Goal: Task Accomplishment & Management: Use online tool/utility

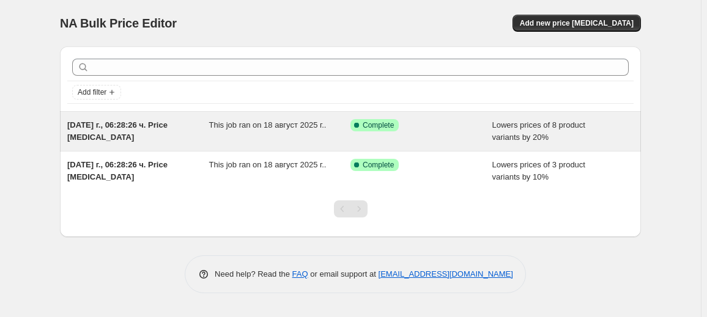
click at [197, 132] on div "[DATE] г., 06:28:26 ч. Price [MEDICAL_DATA]" at bounding box center [138, 131] width 142 height 24
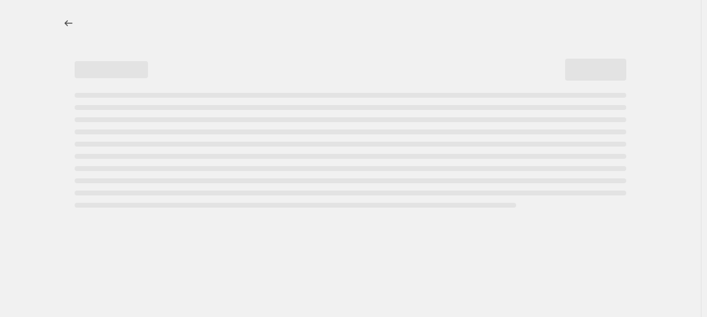
select select "percentage"
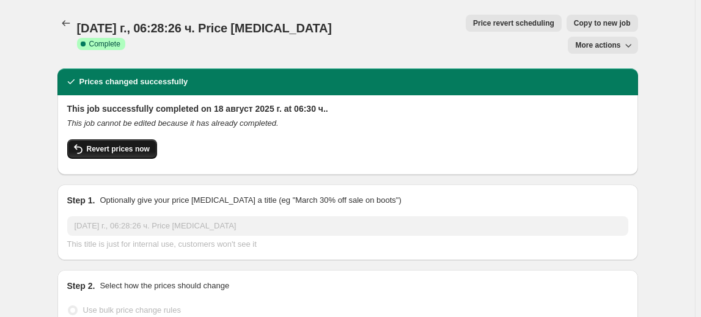
click at [100, 144] on span "Revert prices now" at bounding box center [118, 149] width 63 height 10
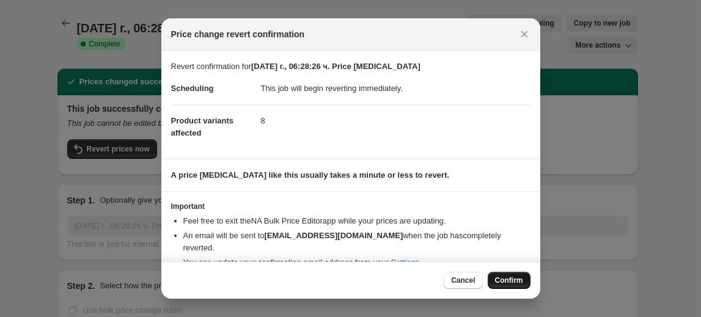
click at [518, 273] on button "Confirm" at bounding box center [509, 280] width 43 height 17
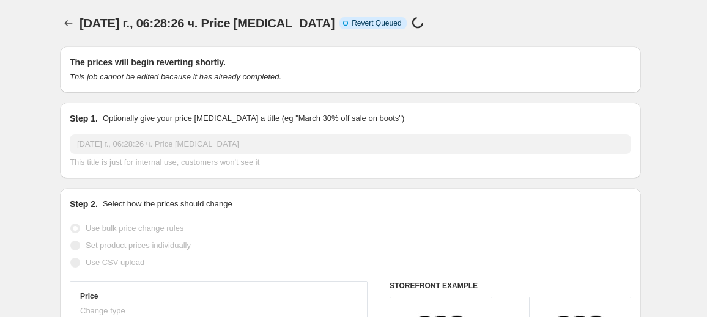
select select "percentage"
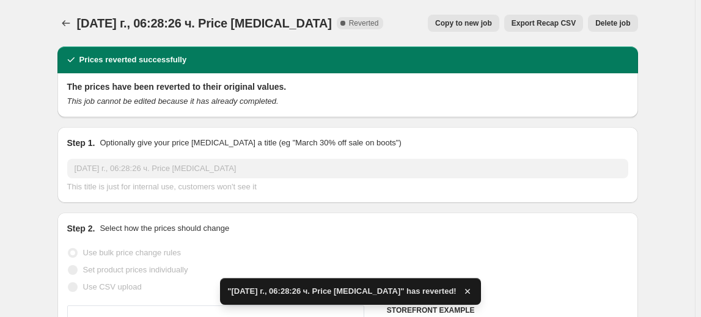
click at [621, 27] on span "Delete job" at bounding box center [613, 23] width 35 height 10
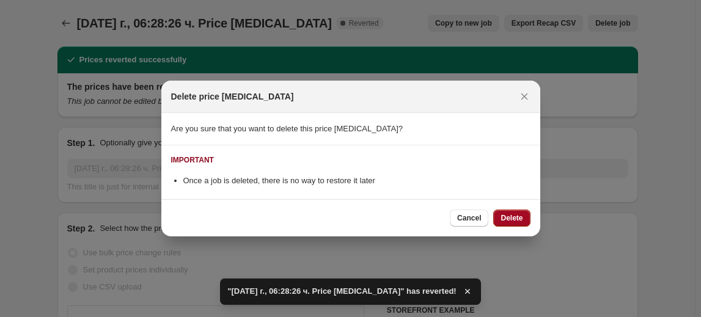
click at [515, 223] on button "Delete" at bounding box center [511, 218] width 37 height 17
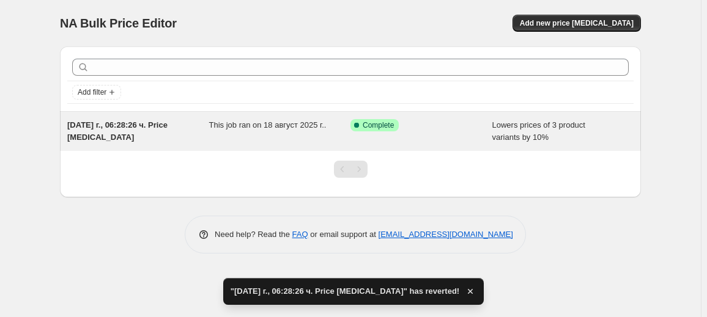
click at [308, 130] on div "This job ran on 18 август 2025 г.." at bounding box center [280, 131] width 142 height 24
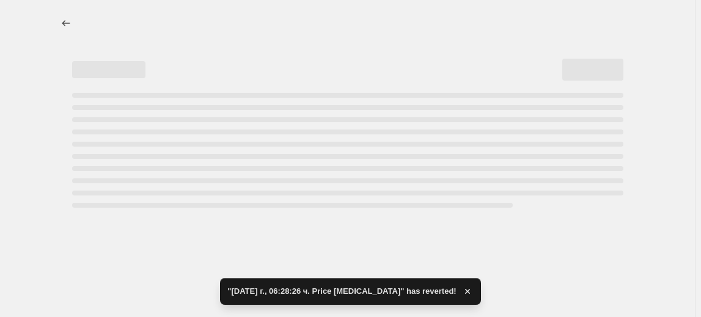
select select "percentage"
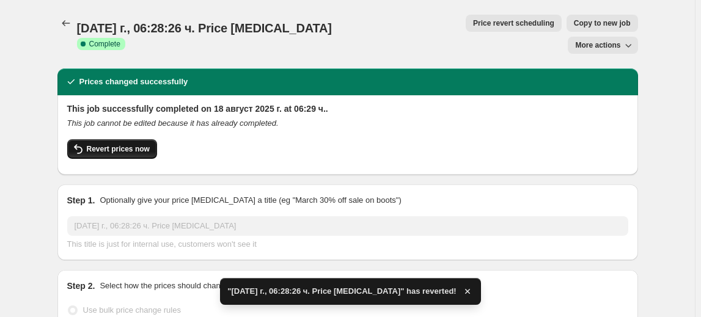
click at [106, 144] on span "Revert prices now" at bounding box center [118, 149] width 63 height 10
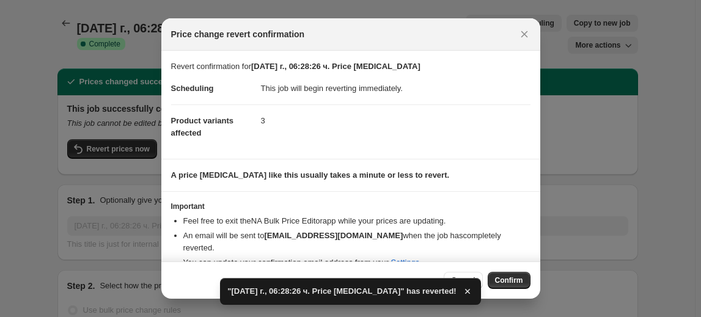
click at [502, 281] on span "Confirm" at bounding box center [509, 281] width 28 height 10
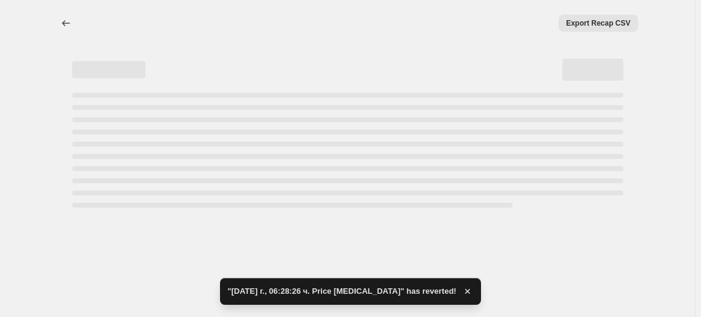
select select "percentage"
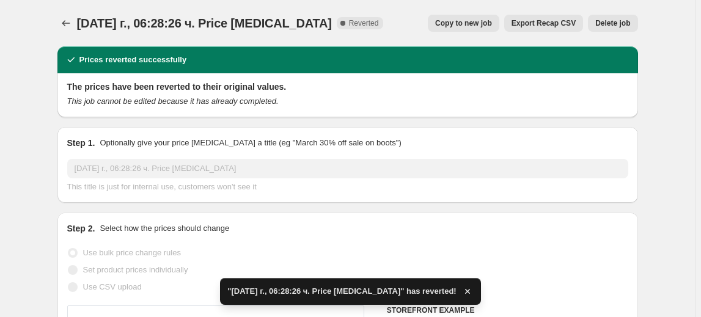
click at [622, 24] on span "Delete job" at bounding box center [613, 23] width 35 height 10
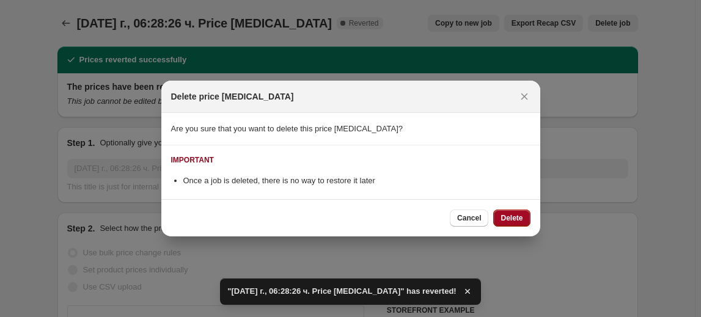
click at [512, 218] on span "Delete" at bounding box center [512, 218] width 22 height 10
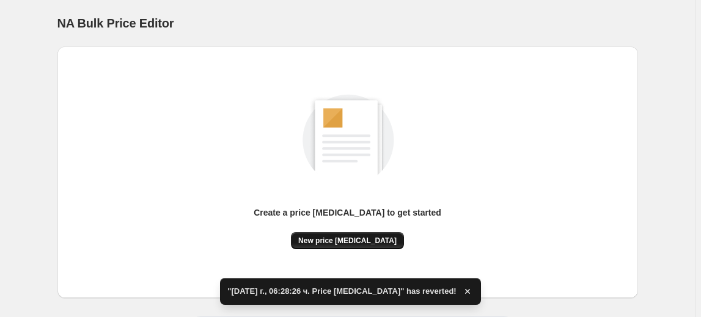
click at [360, 238] on span "New price [MEDICAL_DATA]" at bounding box center [347, 241] width 98 height 10
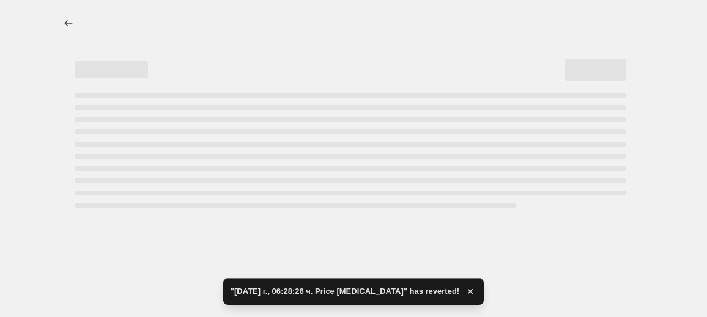
select select "percentage"
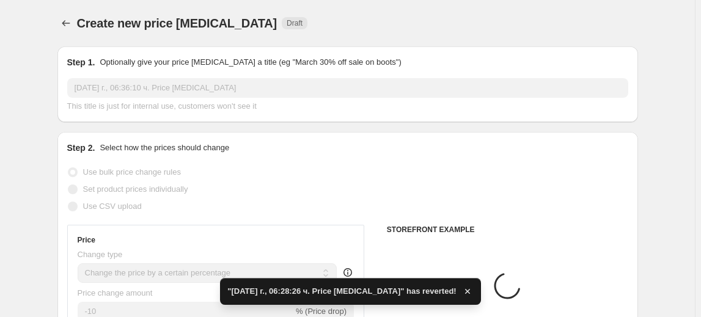
scroll to position [111, 0]
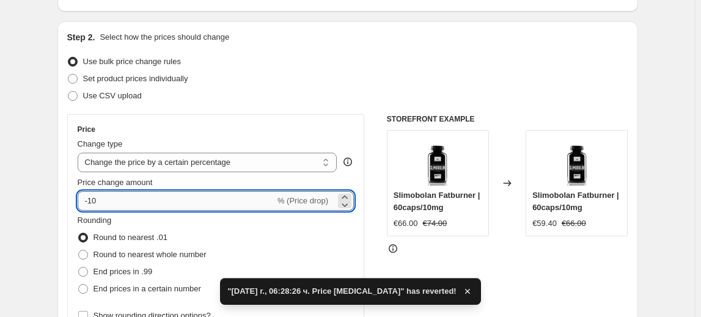
click at [109, 203] on input "-10" at bounding box center [176, 201] width 197 height 20
click at [96, 203] on input "-10" at bounding box center [176, 201] width 197 height 20
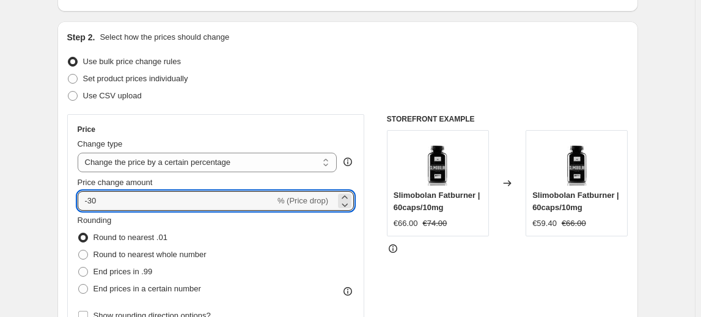
type input "-30"
click at [130, 219] on fieldset "Rounding Round to nearest .01 Round to nearest whole number End prices in .99 E…" at bounding box center [142, 256] width 129 height 83
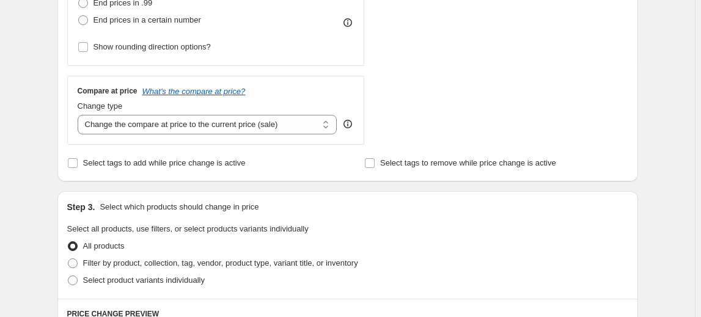
scroll to position [389, 0]
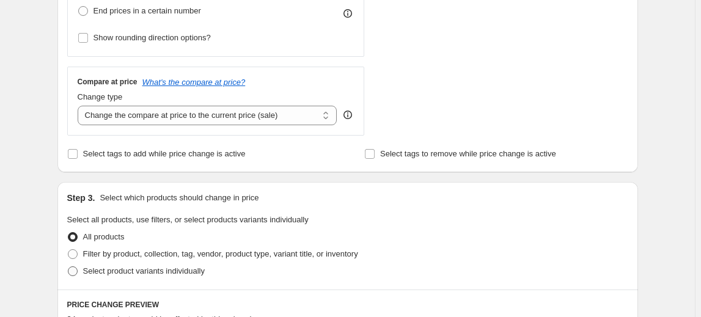
click at [117, 270] on span "Select product variants individually" at bounding box center [144, 271] width 122 height 9
click at [68, 267] on input "Select product variants individually" at bounding box center [68, 267] width 1 height 1
radio input "true"
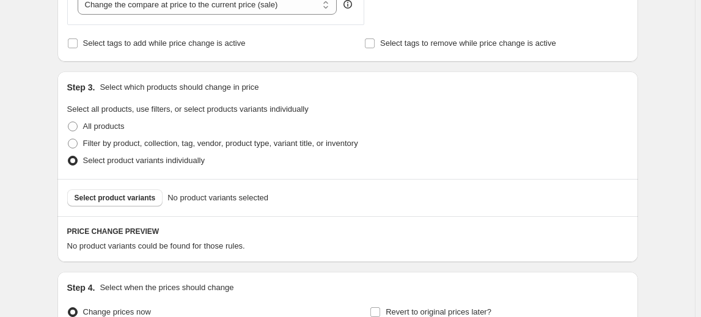
scroll to position [500, 0]
click at [122, 201] on span "Select product variants" at bounding box center [115, 198] width 81 height 10
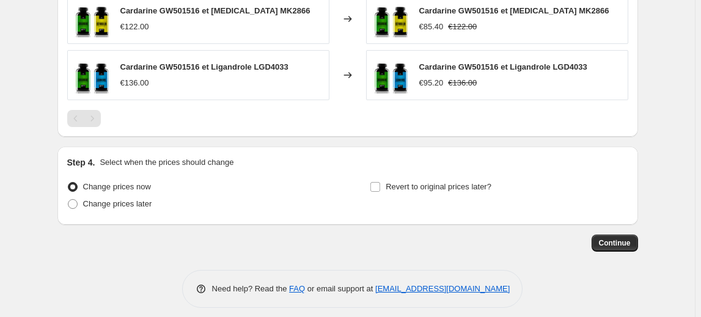
scroll to position [827, 0]
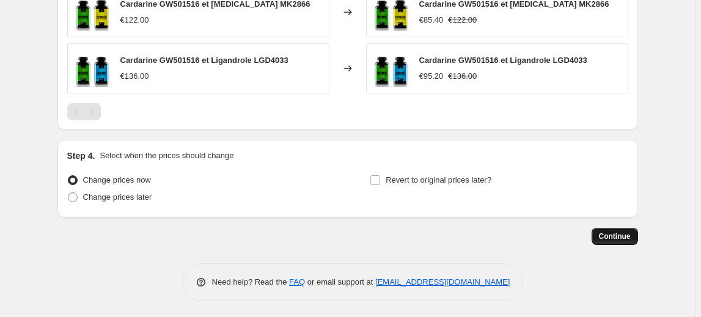
click at [621, 234] on span "Continue" at bounding box center [615, 237] width 32 height 10
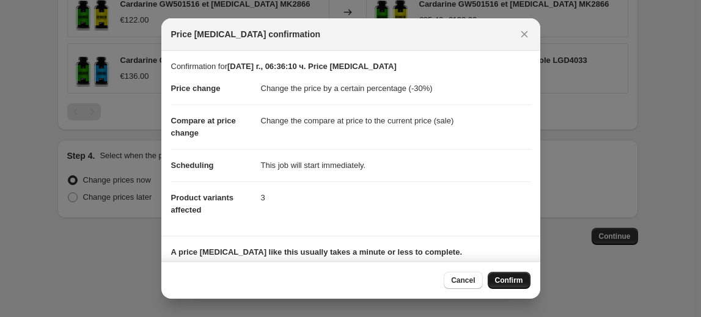
click at [498, 278] on span "Confirm" at bounding box center [509, 281] width 28 height 10
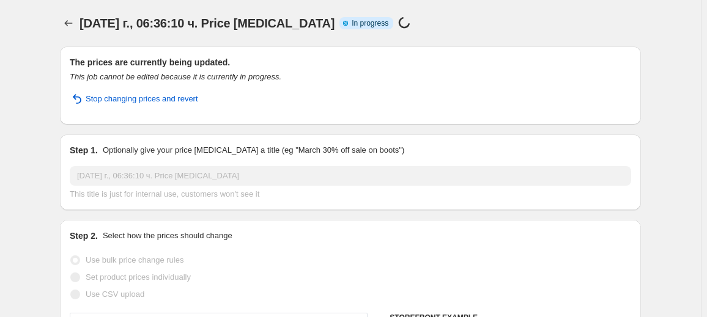
select select "percentage"
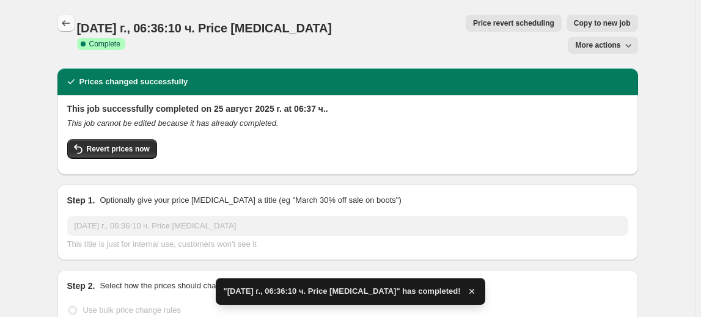
click at [65, 26] on icon "Price change jobs" at bounding box center [66, 23] width 12 height 12
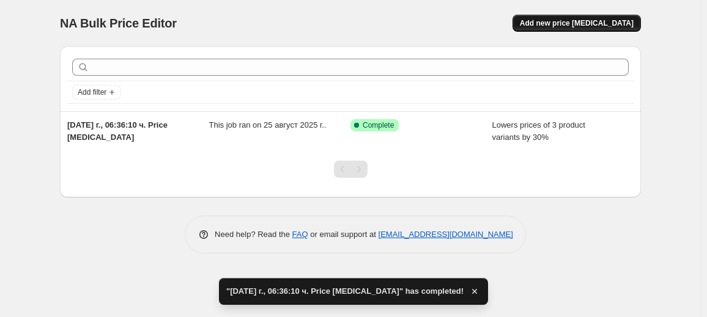
click at [601, 24] on span "Add new price [MEDICAL_DATA]" at bounding box center [577, 23] width 114 height 10
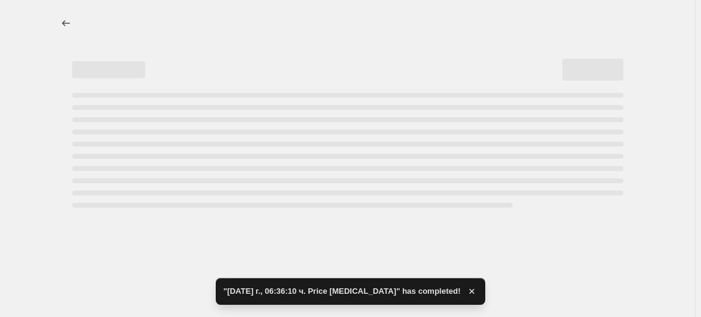
select select "percentage"
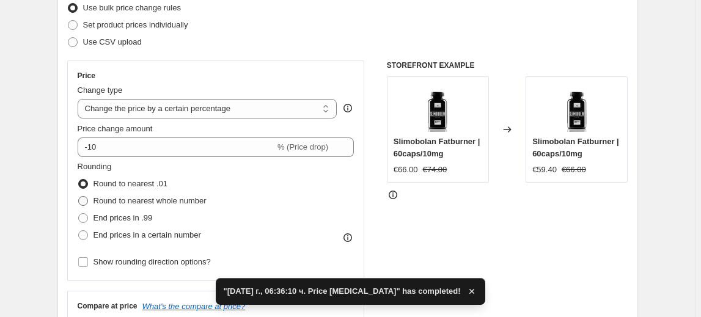
scroll to position [166, 0]
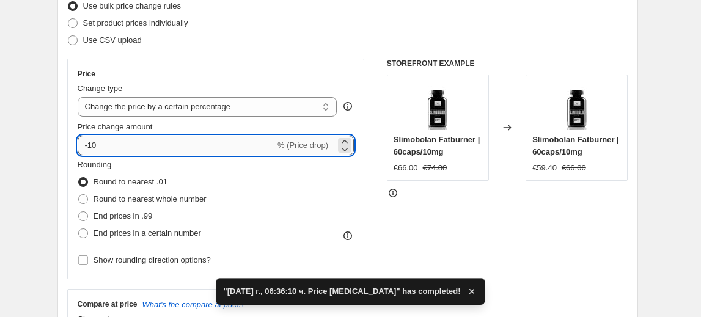
click at [97, 148] on input "-10" at bounding box center [176, 146] width 197 height 20
click at [94, 148] on input "-10" at bounding box center [176, 146] width 197 height 20
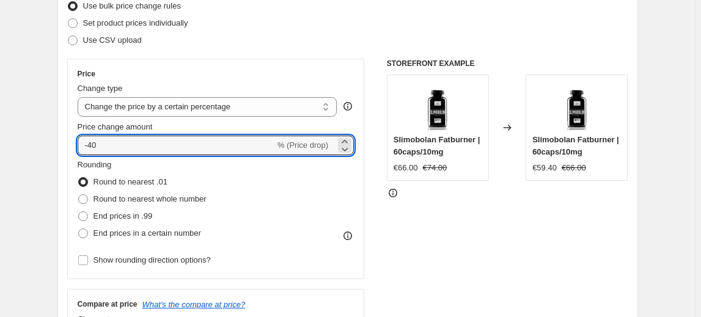
type input "-40"
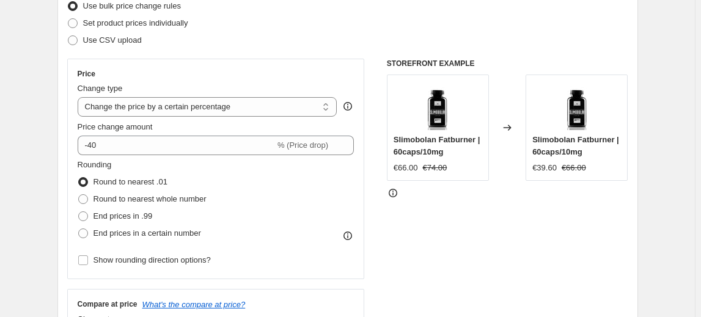
click at [157, 169] on fieldset "Rounding Round to nearest .01 Round to nearest whole number End prices in .99 E…" at bounding box center [142, 200] width 129 height 83
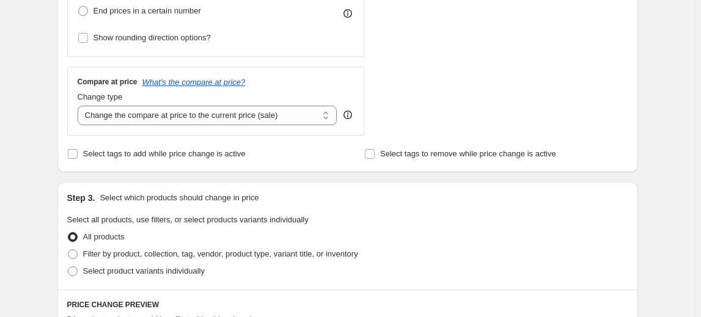
scroll to position [500, 0]
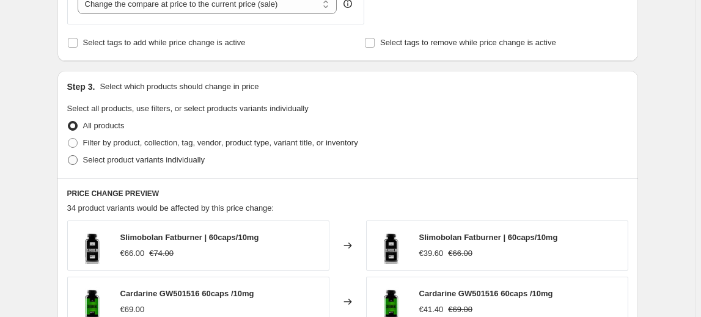
click at [119, 163] on span "Select product variants individually" at bounding box center [144, 159] width 122 height 9
click at [68, 156] on input "Select product variants individually" at bounding box center [68, 155] width 1 height 1
radio input "true"
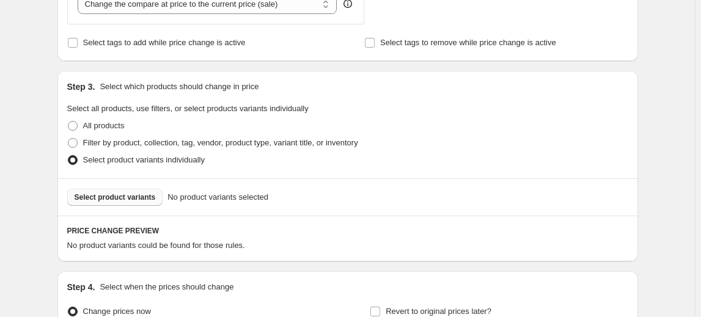
click at [117, 195] on span "Select product variants" at bounding box center [115, 198] width 81 height 10
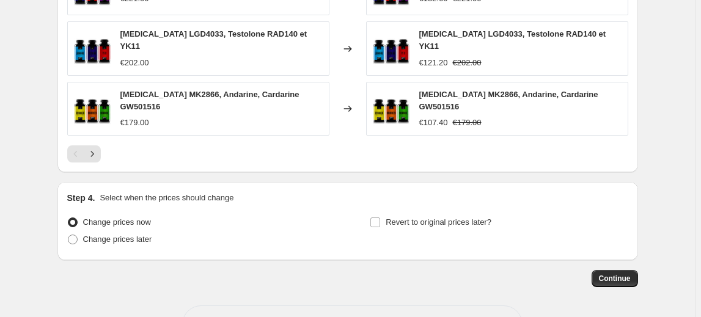
scroll to position [939, 0]
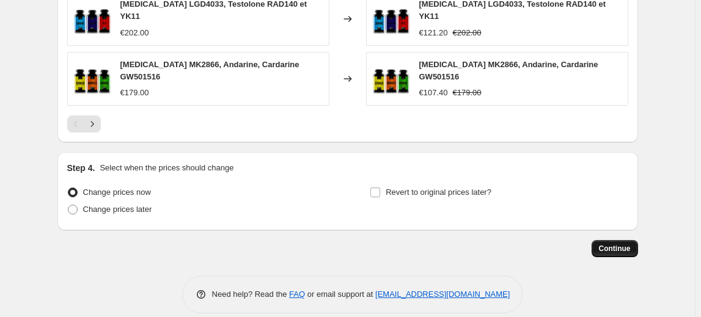
click at [618, 244] on span "Continue" at bounding box center [615, 249] width 32 height 10
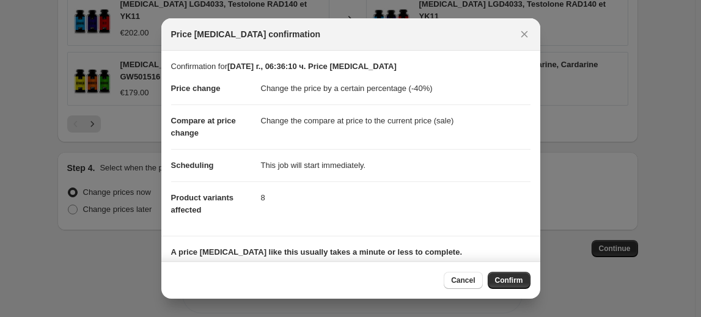
click at [512, 276] on button "Confirm" at bounding box center [509, 280] width 43 height 17
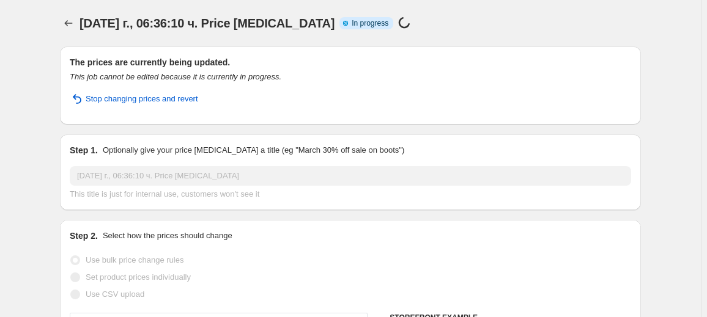
select select "percentage"
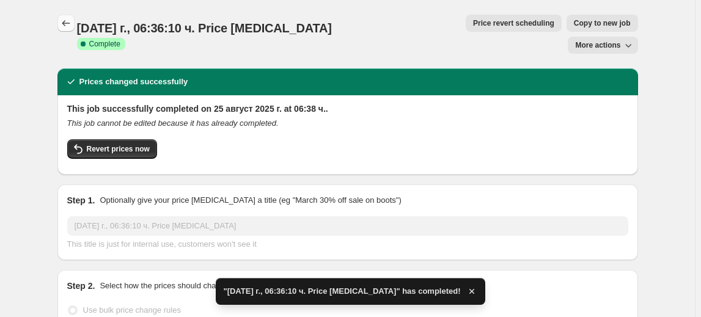
click at [67, 31] on button "Price change jobs" at bounding box center [65, 23] width 17 height 17
